Goal: Transaction & Acquisition: Purchase product/service

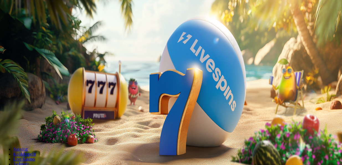
click at [42, 116] on input "***" at bounding box center [21, 119] width 39 height 6
type input "*"
type input "**"
click at [29, 132] on span "Talleta ja pelaa" at bounding box center [16, 134] width 25 height 4
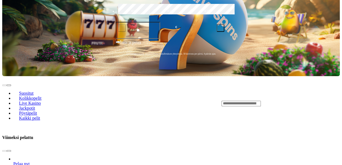
scroll to position [182, 0]
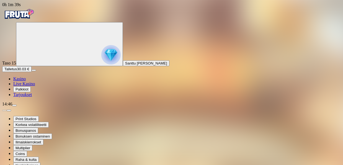
click at [29, 18] on img "Primary" at bounding box center [18, 14] width 33 height 14
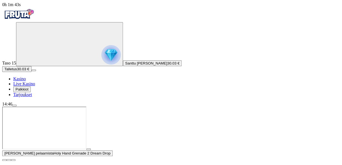
click at [4, 160] on span "close icon" at bounding box center [4, 160] width 0 height 0
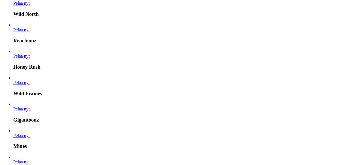
scroll to position [303, 0]
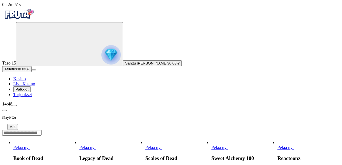
click at [227, 145] on span "Pelaa nyt" at bounding box center [219, 147] width 16 height 5
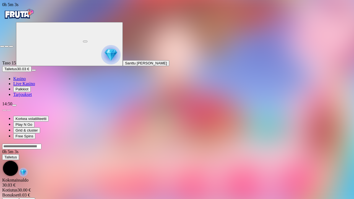
click at [9, 46] on button "button" at bounding box center [11, 47] width 4 height 2
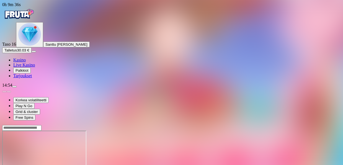
click at [34, 21] on img "Primary" at bounding box center [18, 14] width 33 height 14
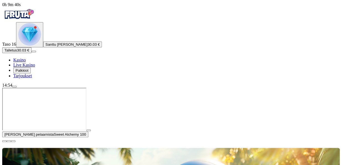
click at [4, 141] on span "close icon" at bounding box center [4, 141] width 0 height 0
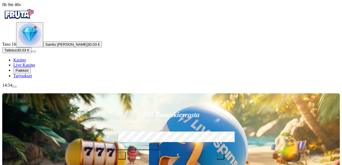
type input "*********"
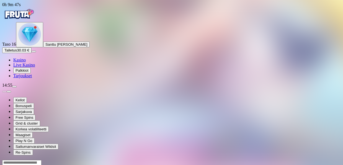
click at [42, 160] on input "Search" at bounding box center [21, 163] width 39 height 6
type input "*********"
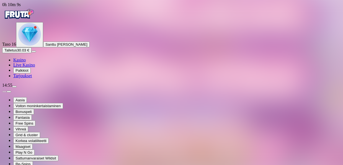
click at [33, 21] on img "Primary" at bounding box center [18, 14] width 33 height 14
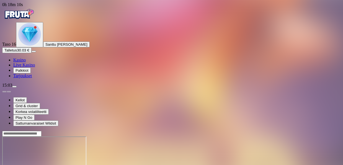
click at [35, 17] on img "Primary" at bounding box center [18, 14] width 33 height 14
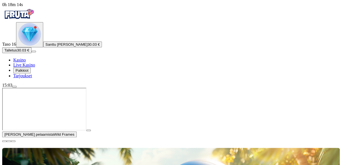
click at [7, 140] on button "button" at bounding box center [4, 141] width 4 height 2
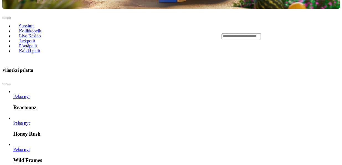
scroll to position [197, 0]
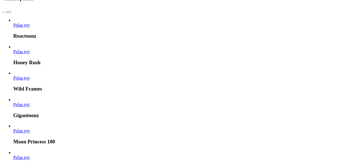
scroll to position [257, 0]
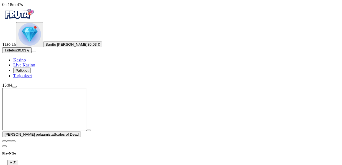
click at [4, 141] on span "close icon" at bounding box center [4, 141] width 0 height 0
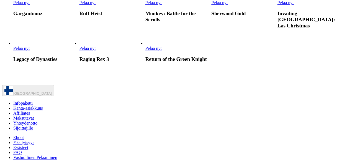
scroll to position [261, 0]
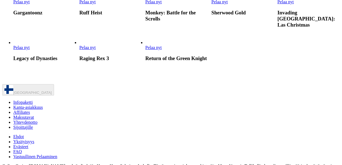
click at [162, 50] on span "Pelaa nyt" at bounding box center [153, 47] width 16 height 5
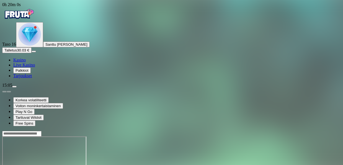
click at [42, 131] on input "Search" at bounding box center [21, 134] width 39 height 6
type input "*****"
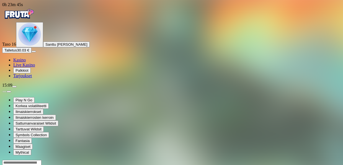
click at [42, 160] on input "Search" at bounding box center [21, 163] width 39 height 6
type input "****"
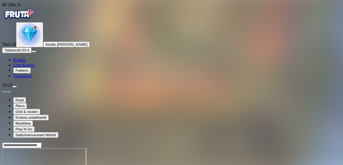
click at [32, 21] on img "Primary" at bounding box center [18, 14] width 33 height 14
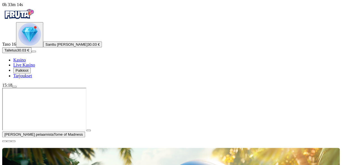
click at [36, 46] on img "Primary" at bounding box center [29, 34] width 23 height 23
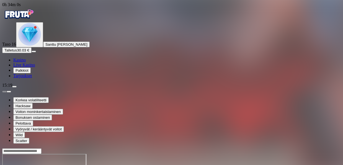
click at [26, 47] on button "Primary" at bounding box center [29, 34] width 27 height 25
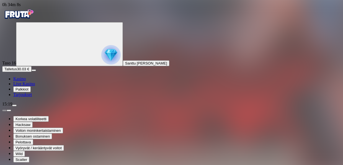
click at [101, 64] on img "Primary" at bounding box center [110, 54] width 19 height 19
click at [101, 55] on img "Primary" at bounding box center [110, 54] width 19 height 19
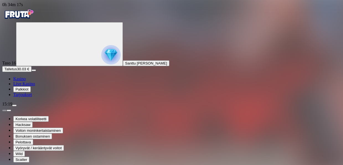
click at [30, 15] on img "Primary" at bounding box center [18, 14] width 33 height 14
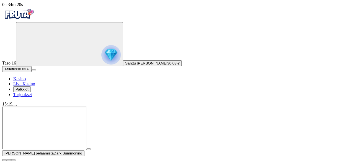
click at [29, 107] on div "15:19" at bounding box center [170, 104] width 337 height 5
click at [29, 91] on span "Palkkiot" at bounding box center [21, 89] width 13 height 4
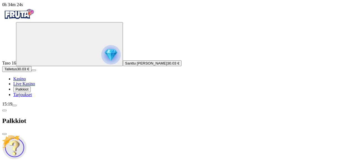
click at [4, 134] on span "close icon" at bounding box center [4, 134] width 0 height 0
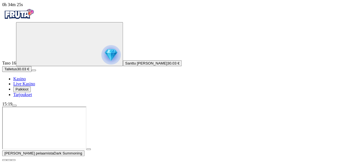
click at [4, 160] on span "close icon" at bounding box center [4, 160] width 0 height 0
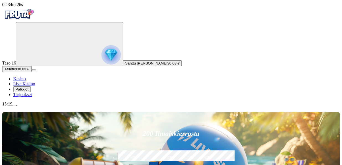
type input "*"
type input "**"
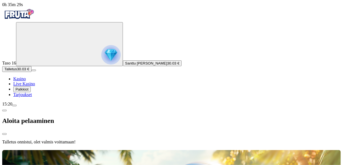
click at [218, 149] on div at bounding box center [171, 149] width 338 height 0
click at [204, 149] on div at bounding box center [171, 149] width 338 height 0
click at [26, 21] on img "Primary" at bounding box center [18, 14] width 33 height 14
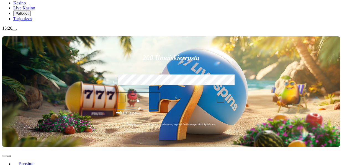
scroll to position [77, 0]
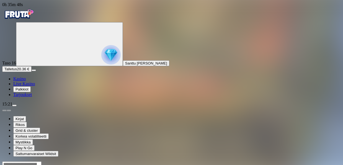
click at [35, 21] on img "Primary" at bounding box center [18, 14] width 33 height 14
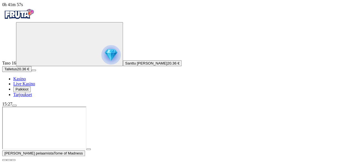
click at [4, 160] on span "close icon" at bounding box center [4, 160] width 0 height 0
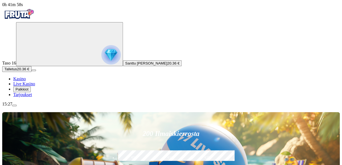
type input "*"
type input "**"
